Goal: Task Accomplishment & Management: Manage account settings

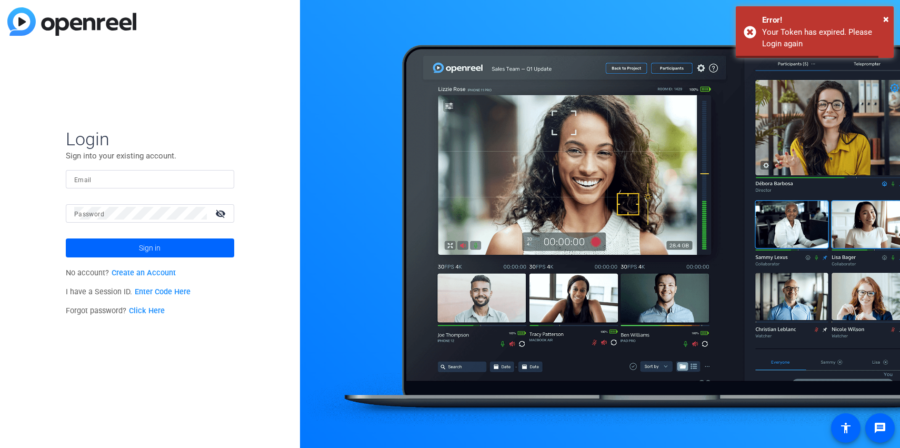
type input "[PERSON_NAME][EMAIL_ADDRESS][DOMAIN_NAME]"
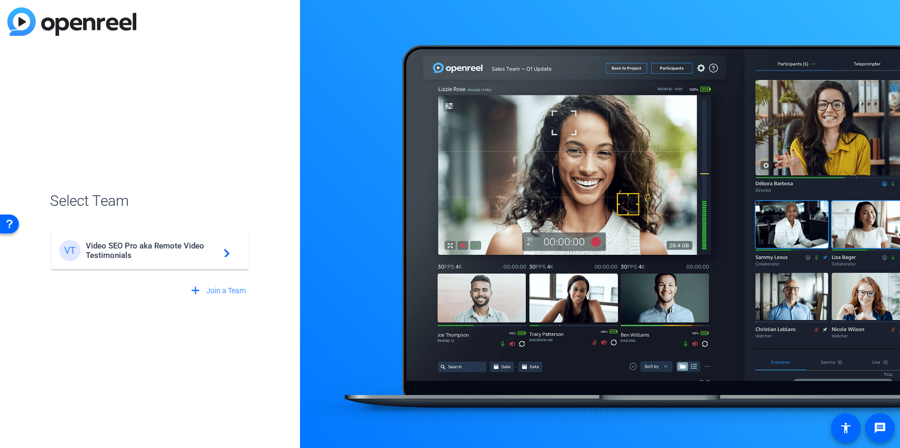
click at [146, 269] on mat-card-content "VT Video SEO Pro aka Remote Video Testimonials navigate_next" at bounding box center [150, 251] width 198 height 38
click at [154, 257] on div "VT Video SEO Pro aka Remote Video Testimonials navigate_next" at bounding box center [150, 245] width 200 height 51
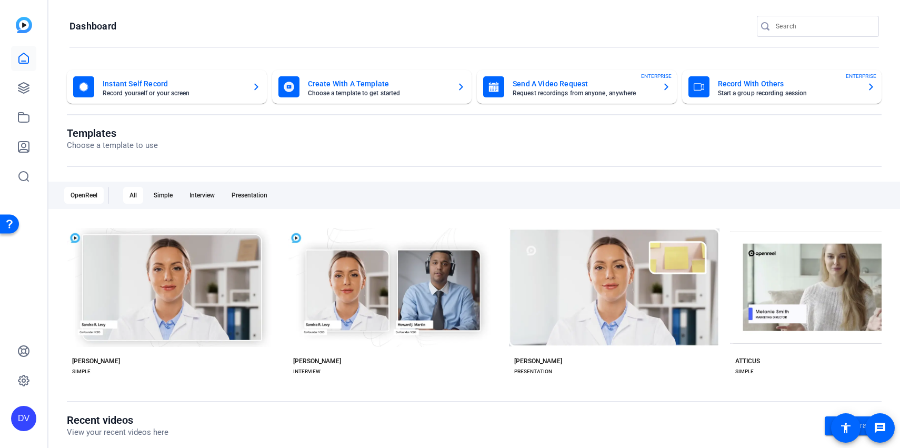
click at [795, 34] on div at bounding box center [823, 26] width 95 height 21
click at [798, 28] on input "Search" at bounding box center [823, 26] width 95 height 13
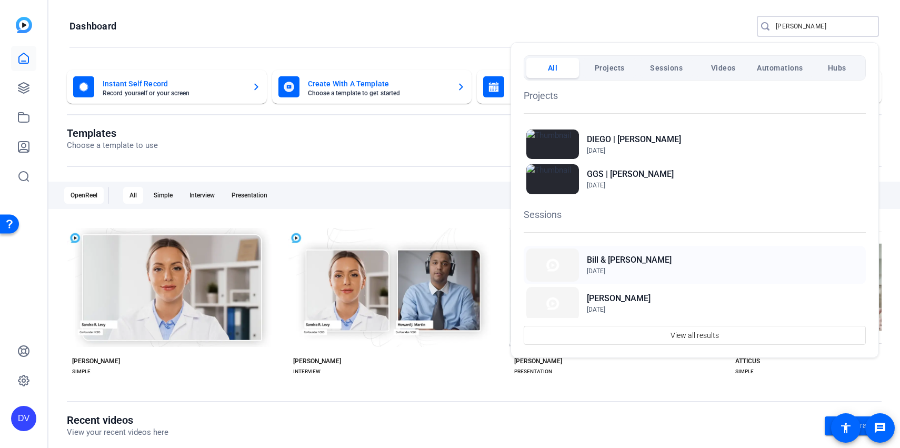
type input "taylor"
click at [633, 261] on h2 "Bill & [PERSON_NAME]" at bounding box center [629, 260] width 85 height 13
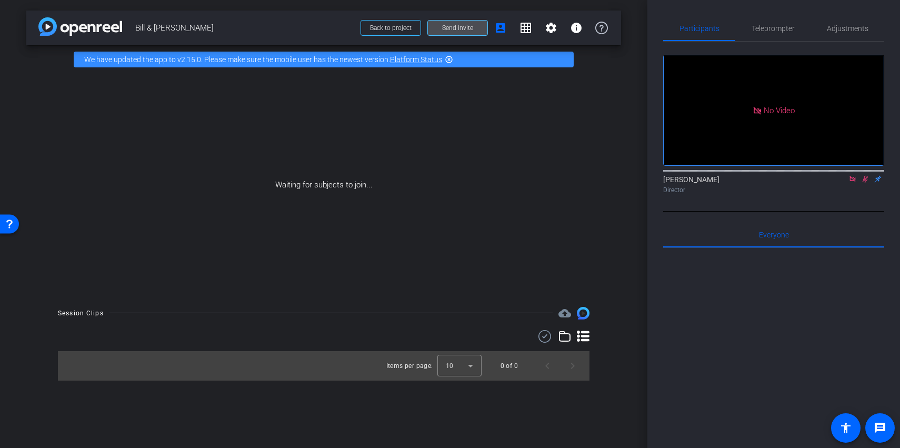
click at [476, 26] on span at bounding box center [457, 27] width 59 height 25
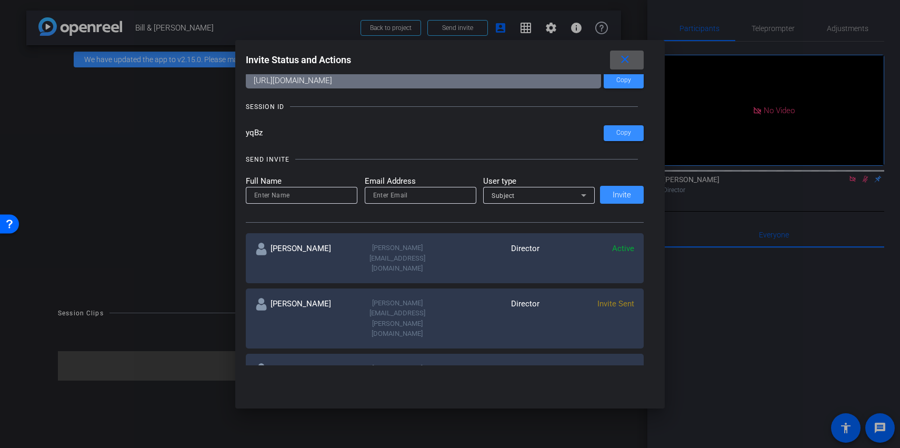
scroll to position [44, 0]
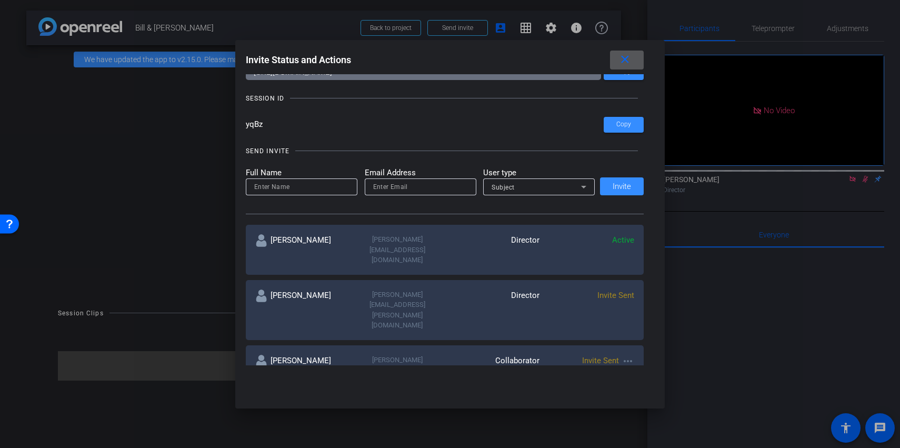
click at [627, 355] on mat-icon "more_horiz" at bounding box center [628, 361] width 13 height 13
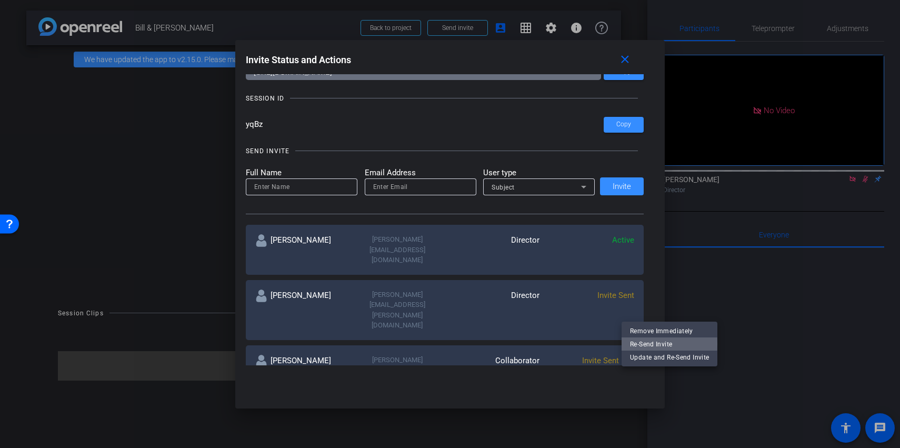
click at [650, 344] on span "Re-Send Invite" at bounding box center [669, 343] width 79 height 13
click at [687, 301] on div at bounding box center [450, 224] width 900 height 448
